Goal: Navigation & Orientation: Find specific page/section

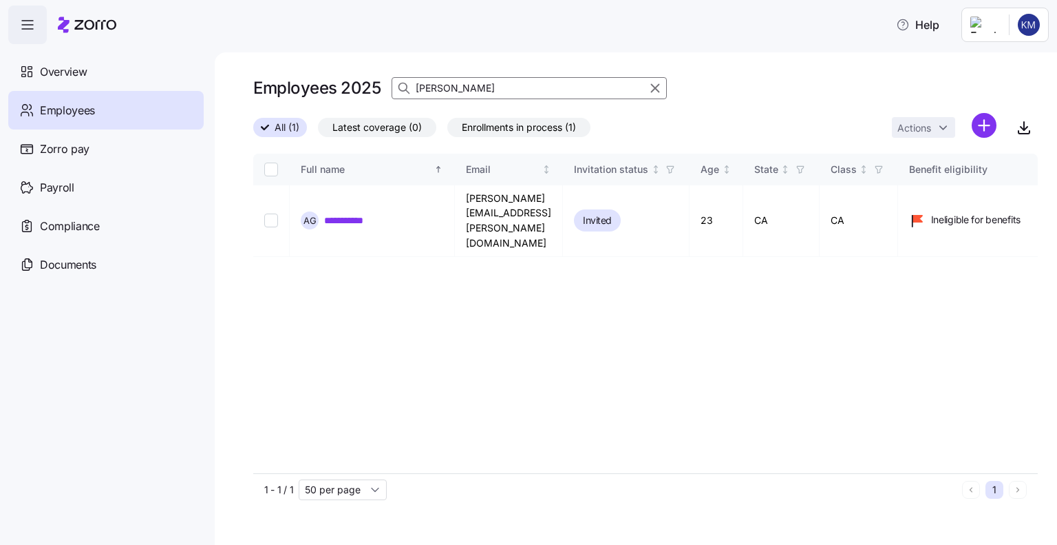
click at [464, 88] on input "[PERSON_NAME]" at bounding box center [529, 88] width 275 height 22
type input "A"
click at [467, 85] on input "A" at bounding box center [529, 88] width 275 height 22
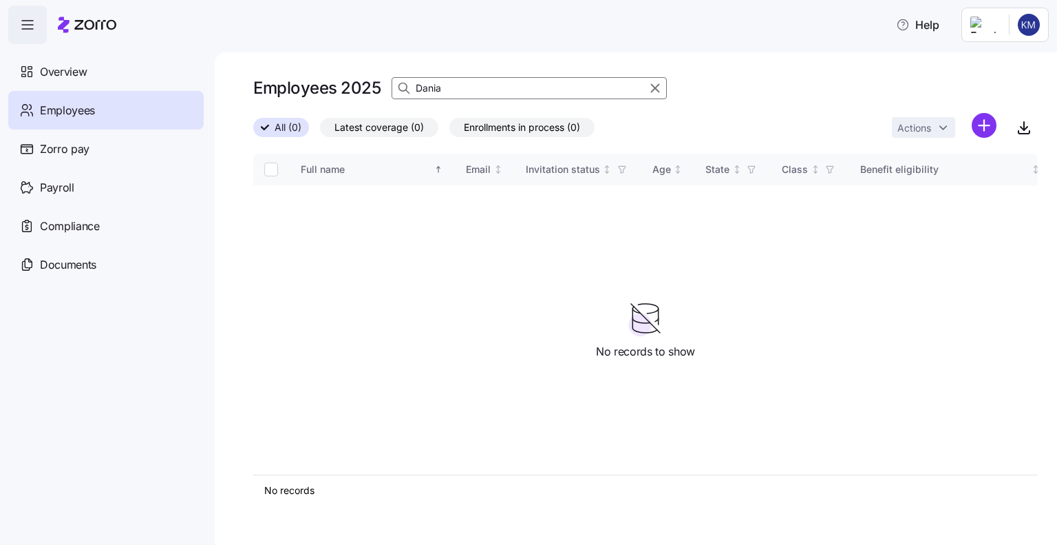
type input "Dania"
